Goal: Task Accomplishment & Management: Use online tool/utility

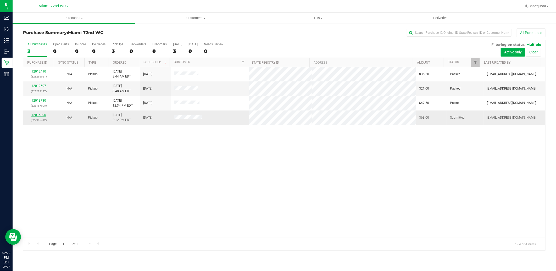
click at [41, 117] on link "12015800" at bounding box center [38, 115] width 15 height 4
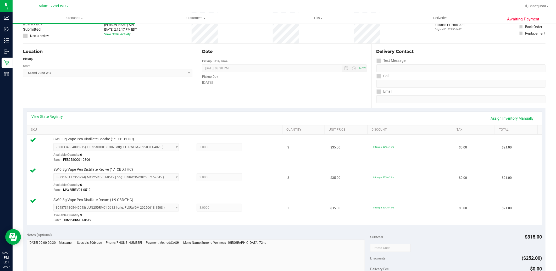
scroll to position [174, 0]
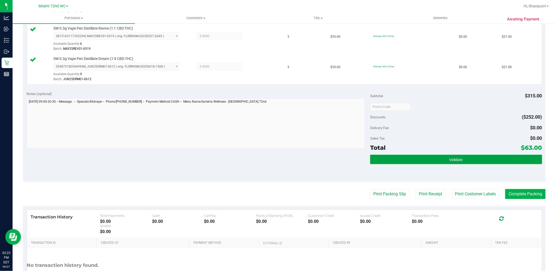
click at [449, 159] on span "Validate" at bounding box center [455, 160] width 13 height 4
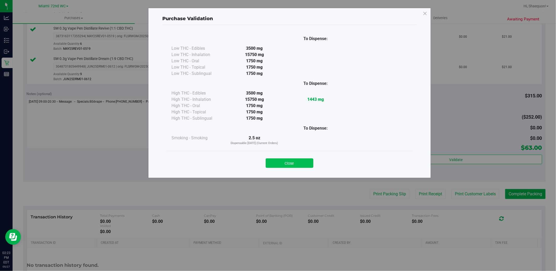
click at [300, 165] on button "Close" at bounding box center [290, 162] width 48 height 9
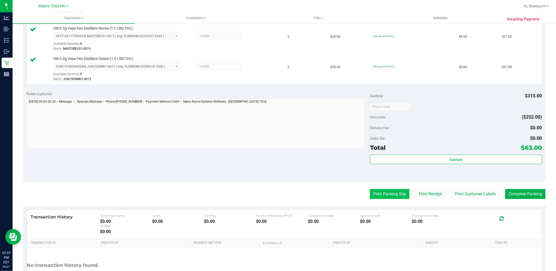
click at [385, 197] on button "Print Packing Slip" at bounding box center [390, 194] width 40 height 10
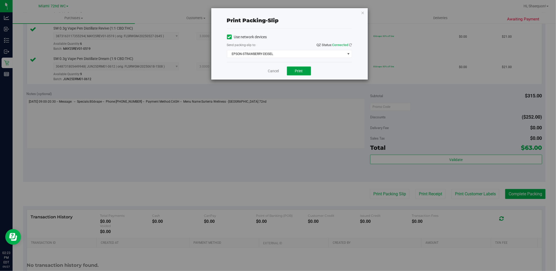
click at [303, 72] on button "Print" at bounding box center [299, 70] width 24 height 9
click at [273, 71] on link "Cancel" at bounding box center [273, 70] width 11 height 5
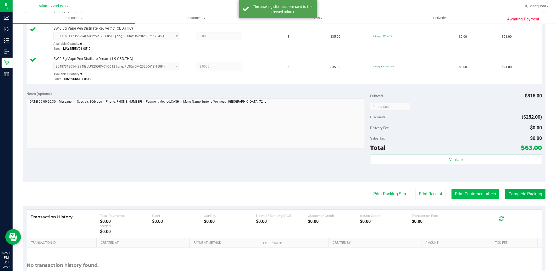
click at [467, 198] on button "Print Customer Labels" at bounding box center [475, 194] width 48 height 10
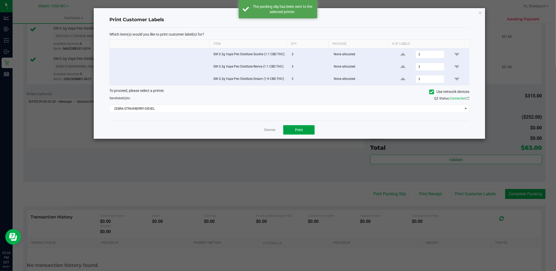
click at [304, 132] on button "Print" at bounding box center [298, 129] width 31 height 9
click at [270, 132] on link "Dismiss" at bounding box center [269, 130] width 11 height 4
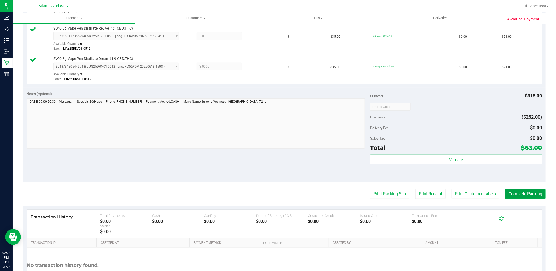
click at [521, 194] on button "Complete Packing" at bounding box center [525, 194] width 40 height 10
